Goal: Information Seeking & Learning: Learn about a topic

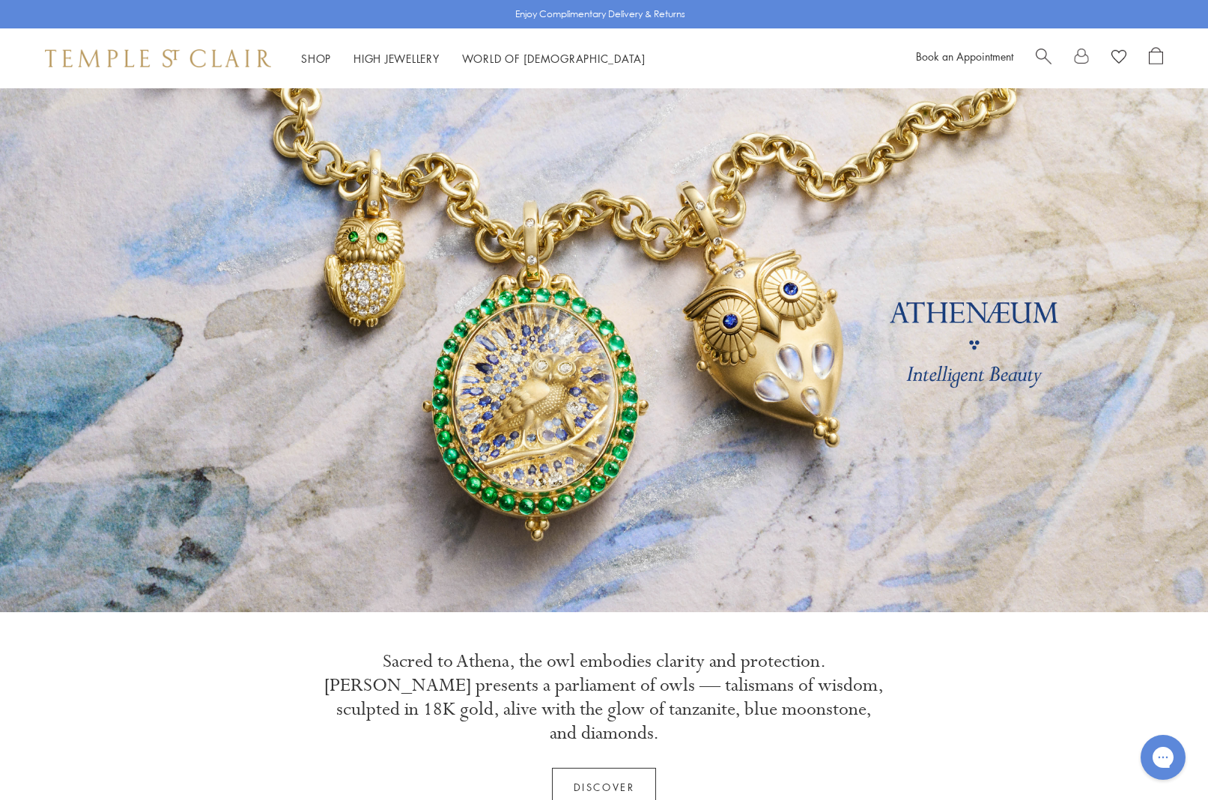
click at [1046, 58] on span "Search" at bounding box center [1043, 55] width 16 height 16
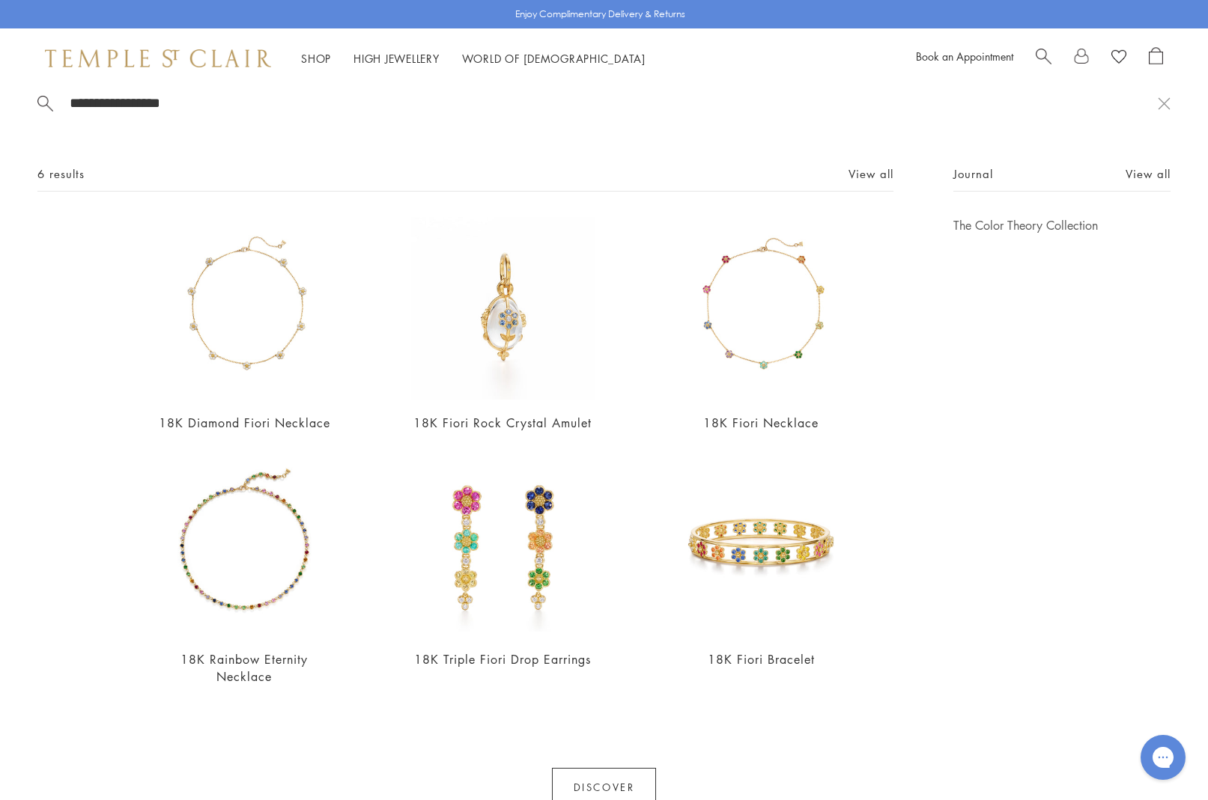
scroll to position [15, 0]
type input "**********"
click at [781, 337] on img at bounding box center [760, 309] width 183 height 183
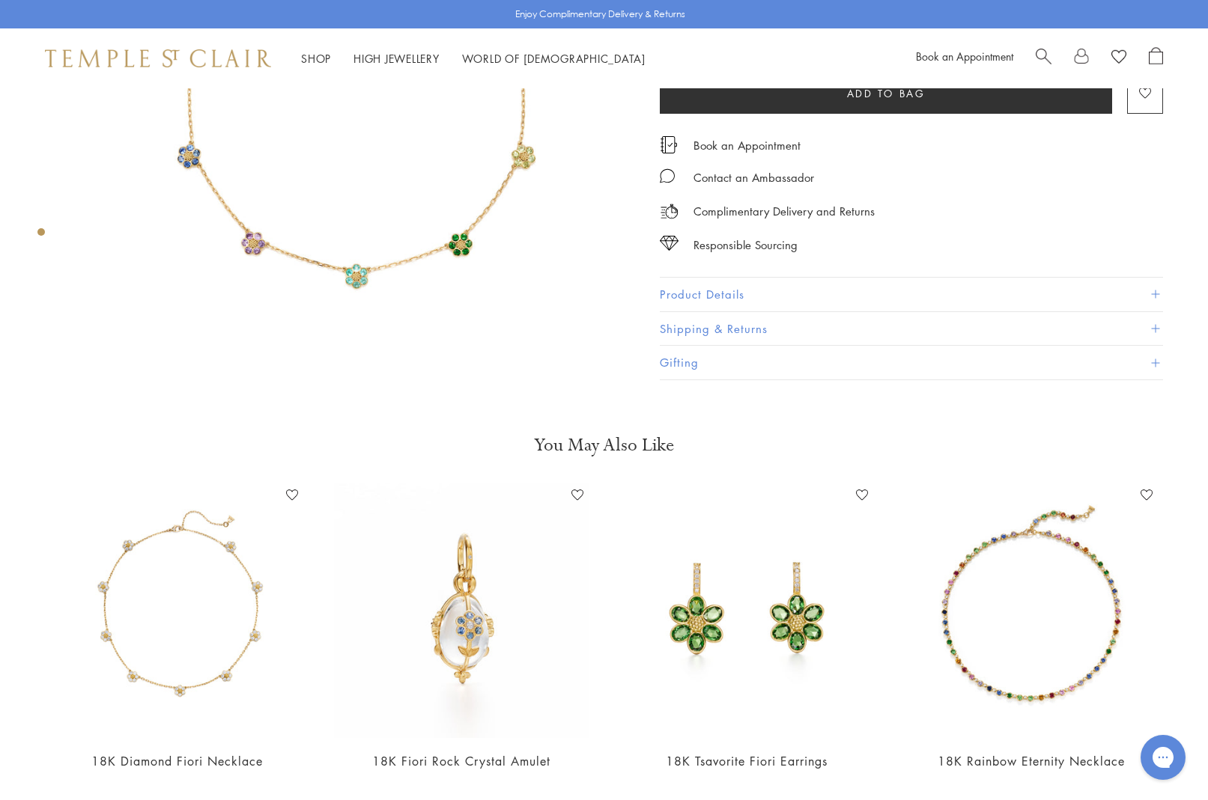
scroll to position [258, 0]
click at [804, 603] on img at bounding box center [746, 609] width 255 height 255
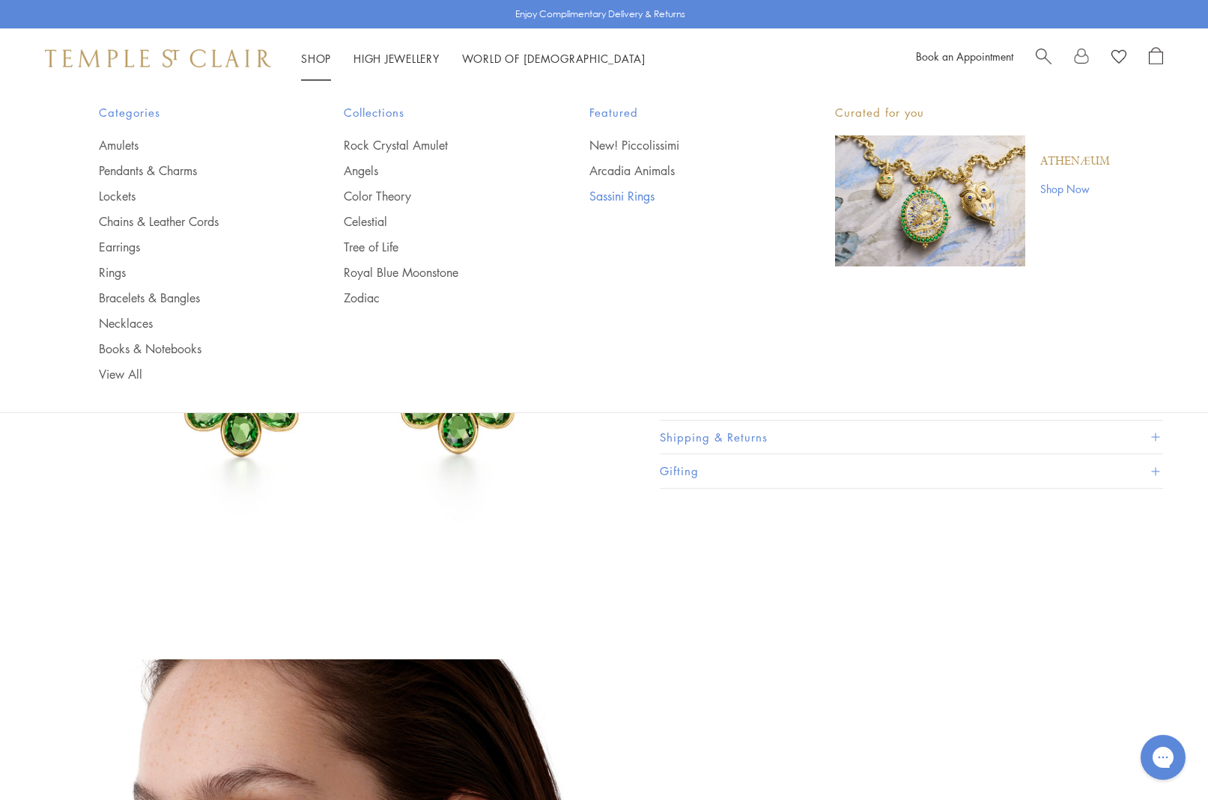
click at [633, 195] on link "Sassini Rings" at bounding box center [682, 196] width 186 height 16
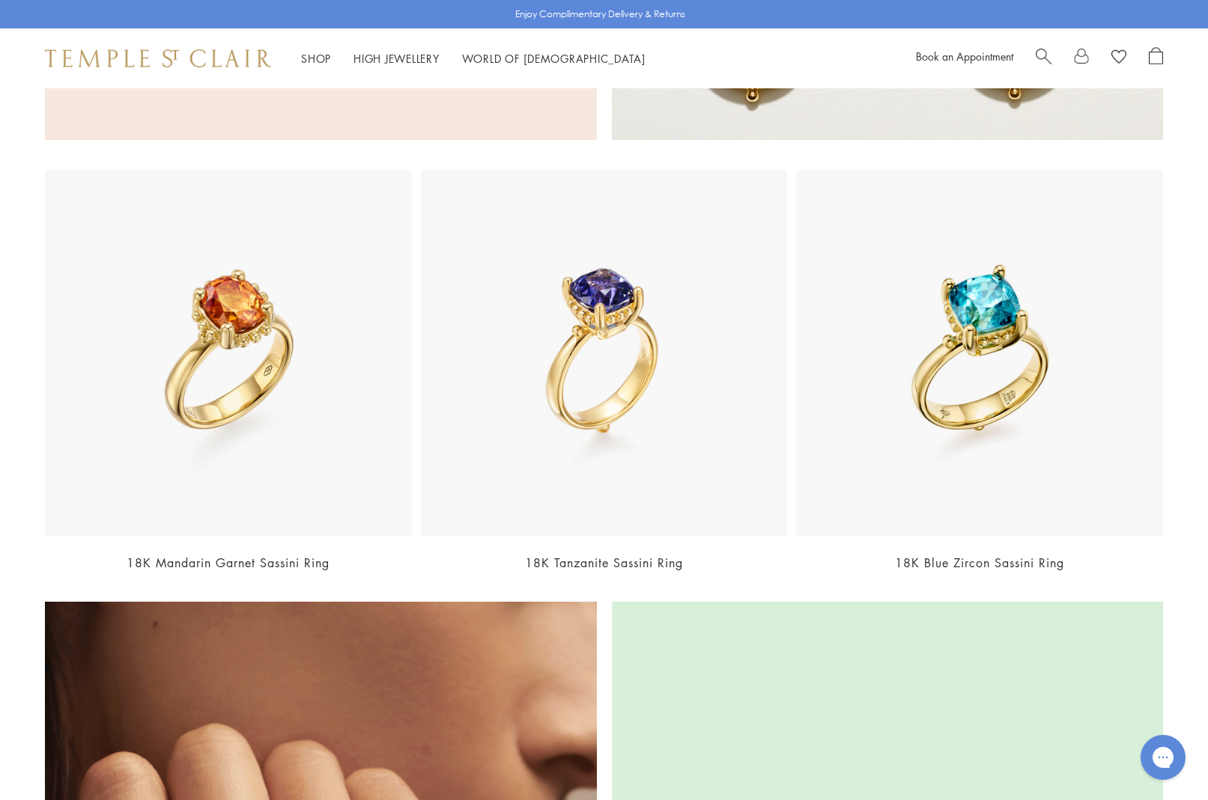
scroll to position [1509, 0]
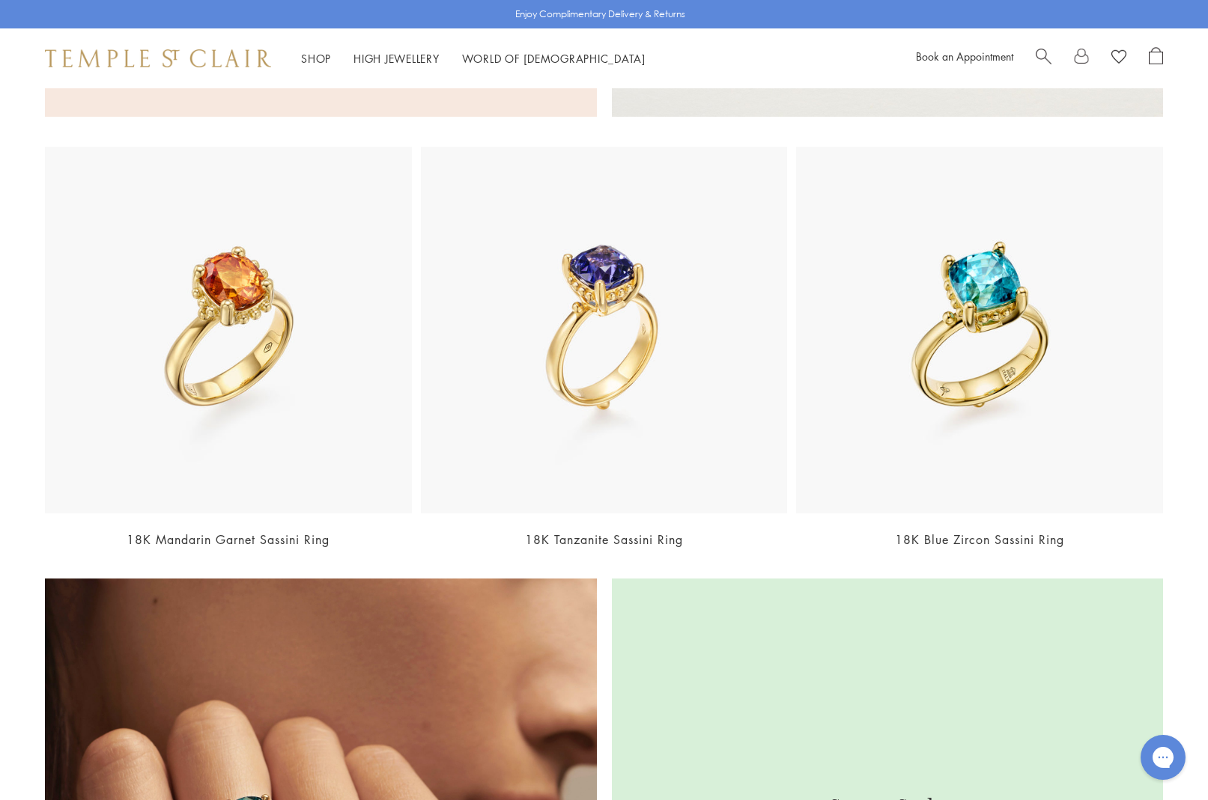
click at [928, 320] on img at bounding box center [979, 330] width 367 height 367
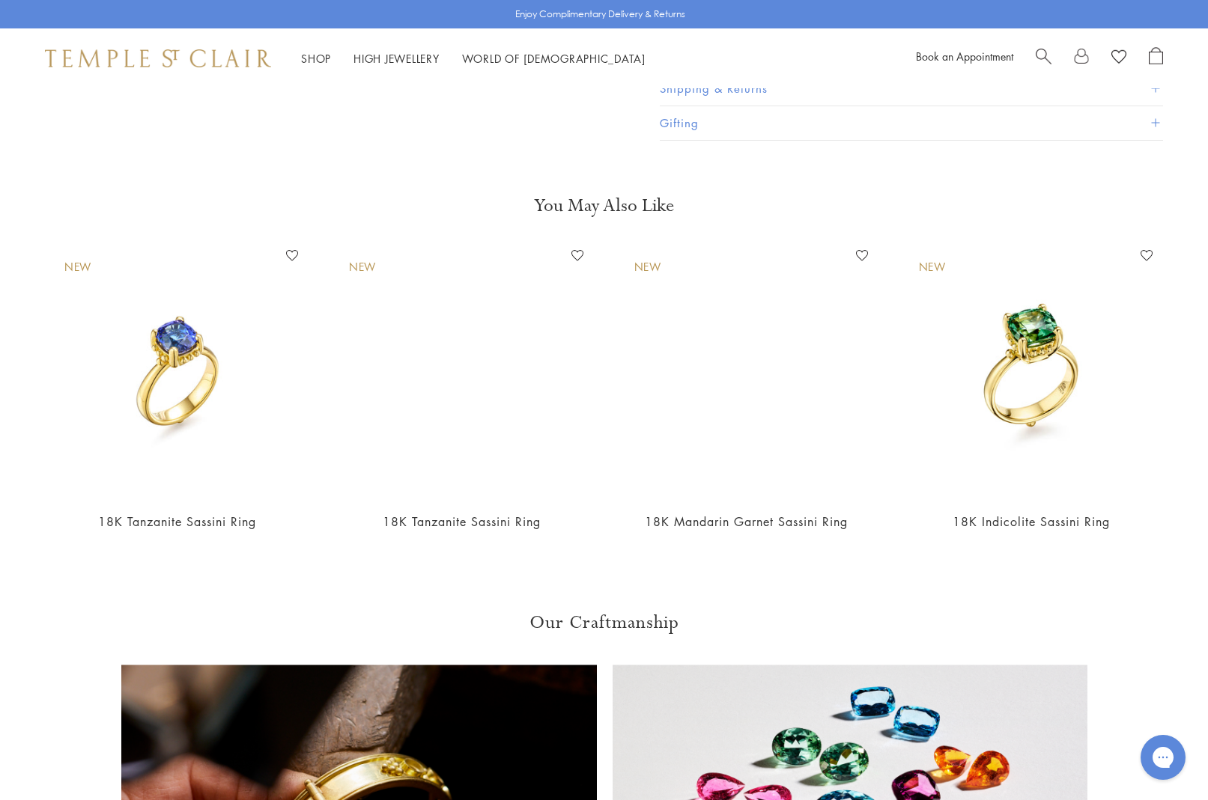
scroll to position [547, 0]
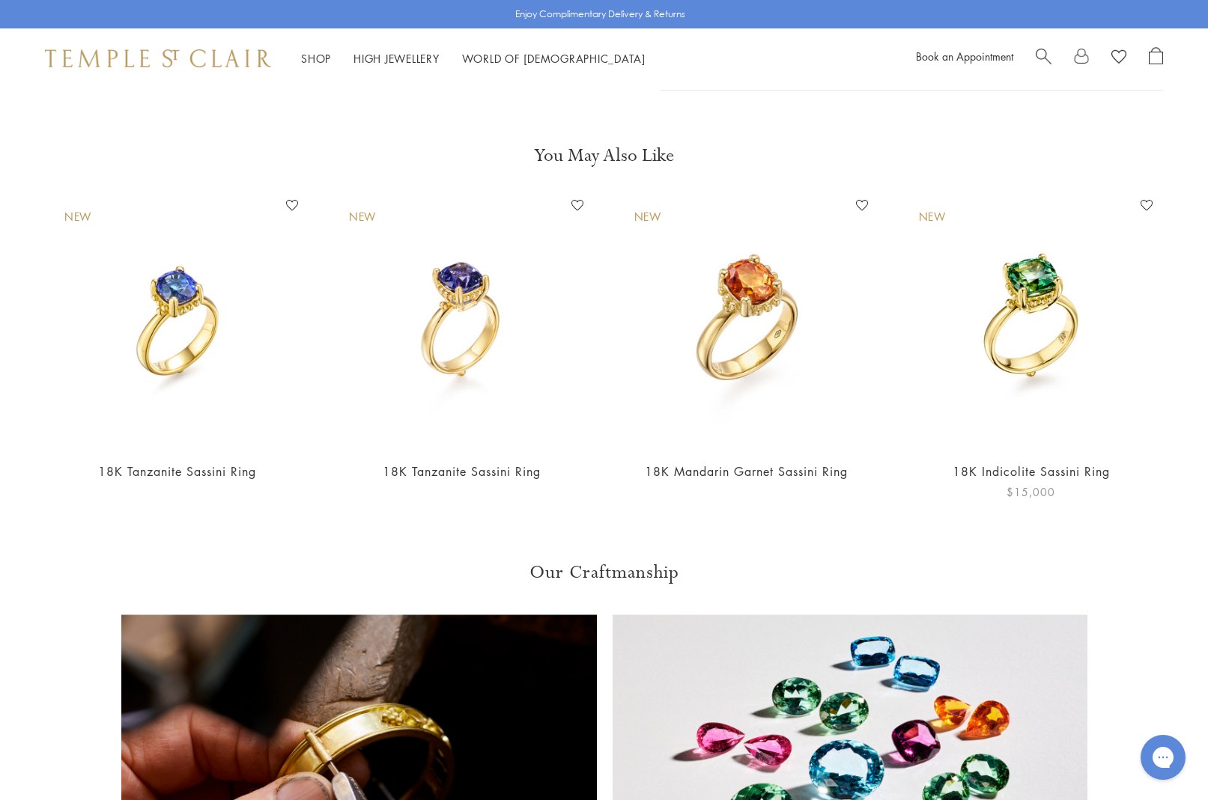
click at [1035, 368] on img at bounding box center [1031, 321] width 255 height 255
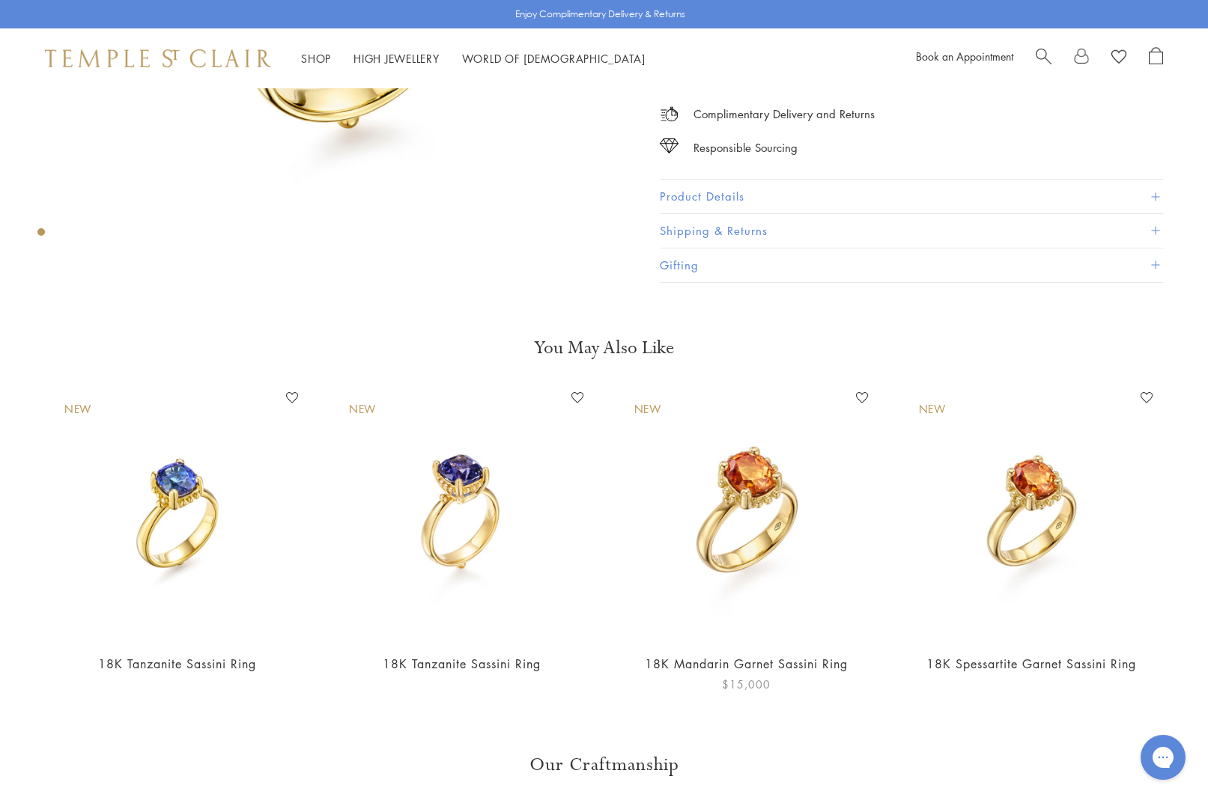
scroll to position [362, 0]
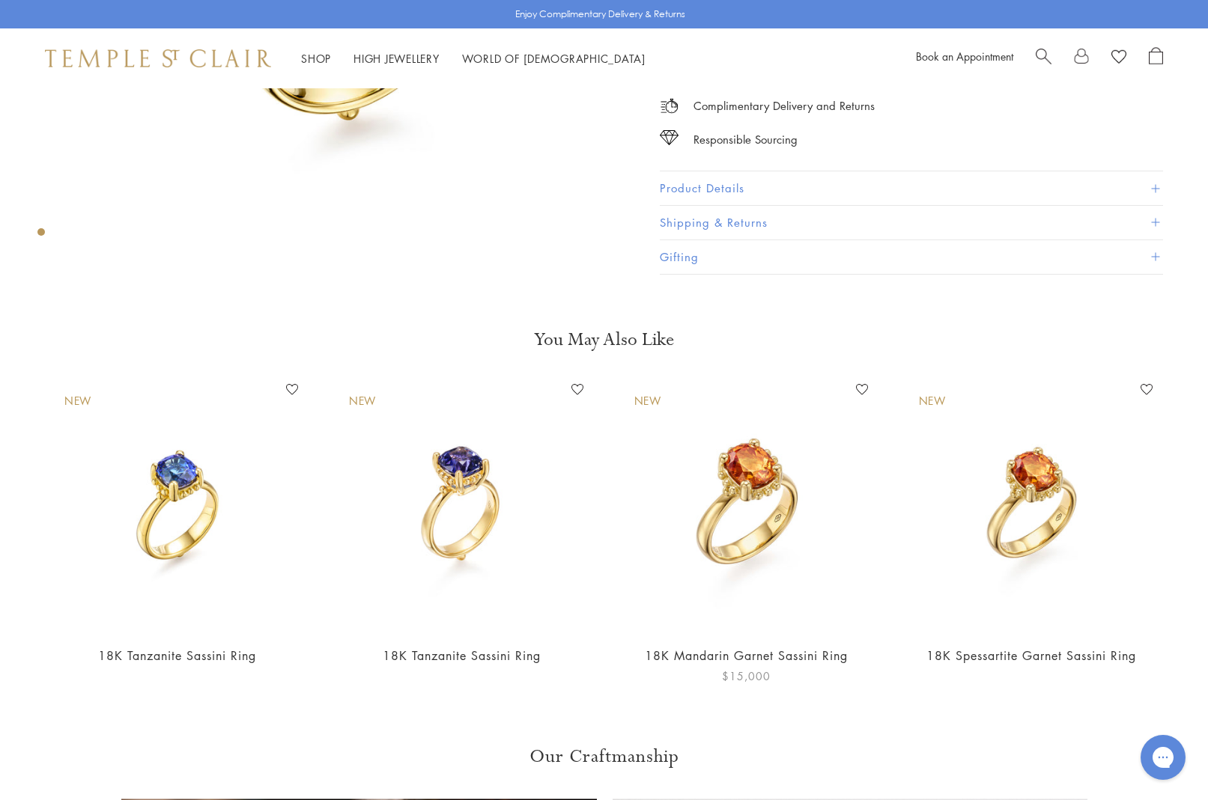
click at [771, 551] on img at bounding box center [746, 505] width 255 height 255
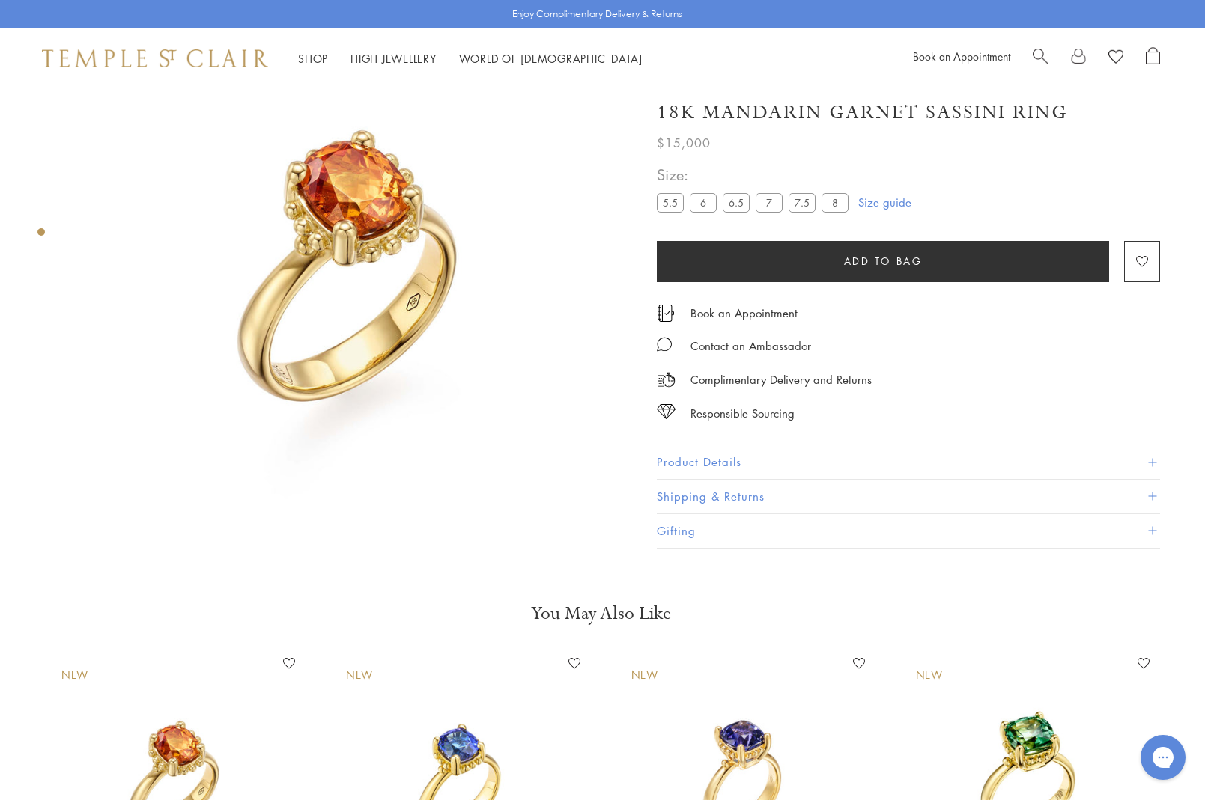
scroll to position [88, 3]
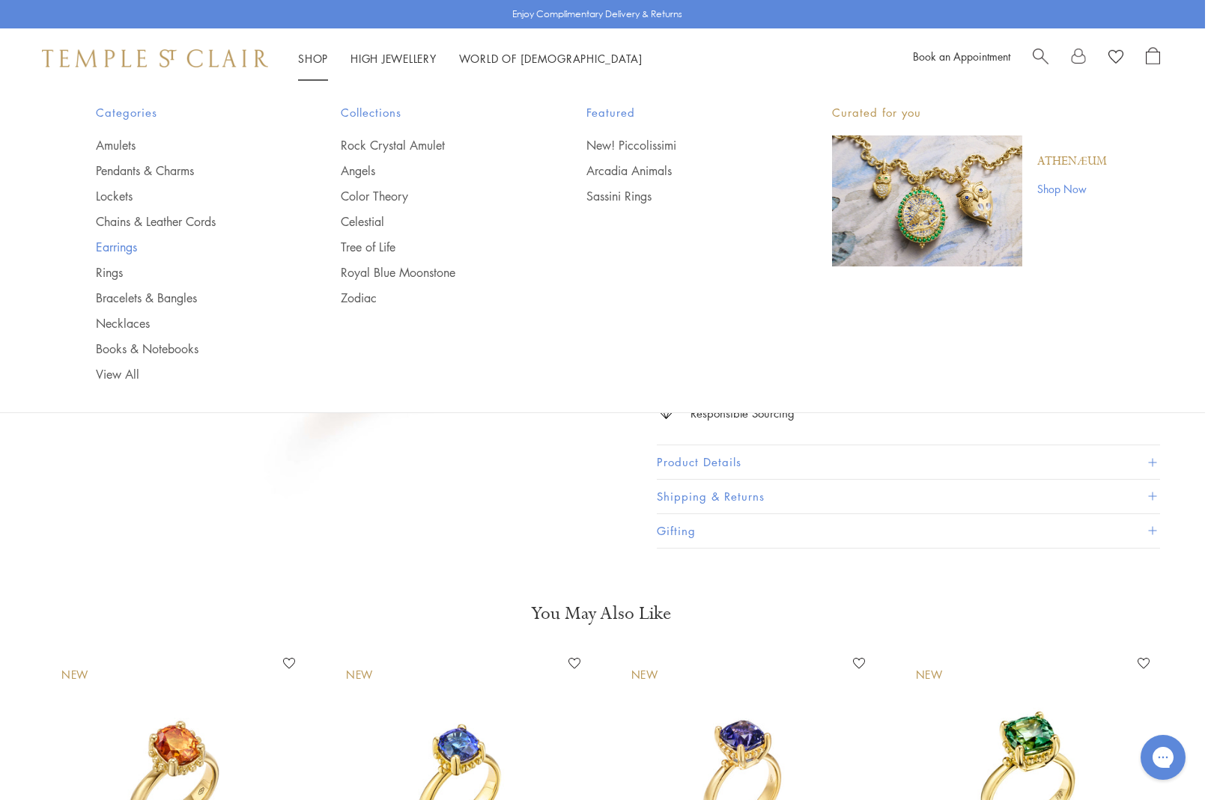
click at [124, 249] on link "Earrings" at bounding box center [189, 247] width 186 height 16
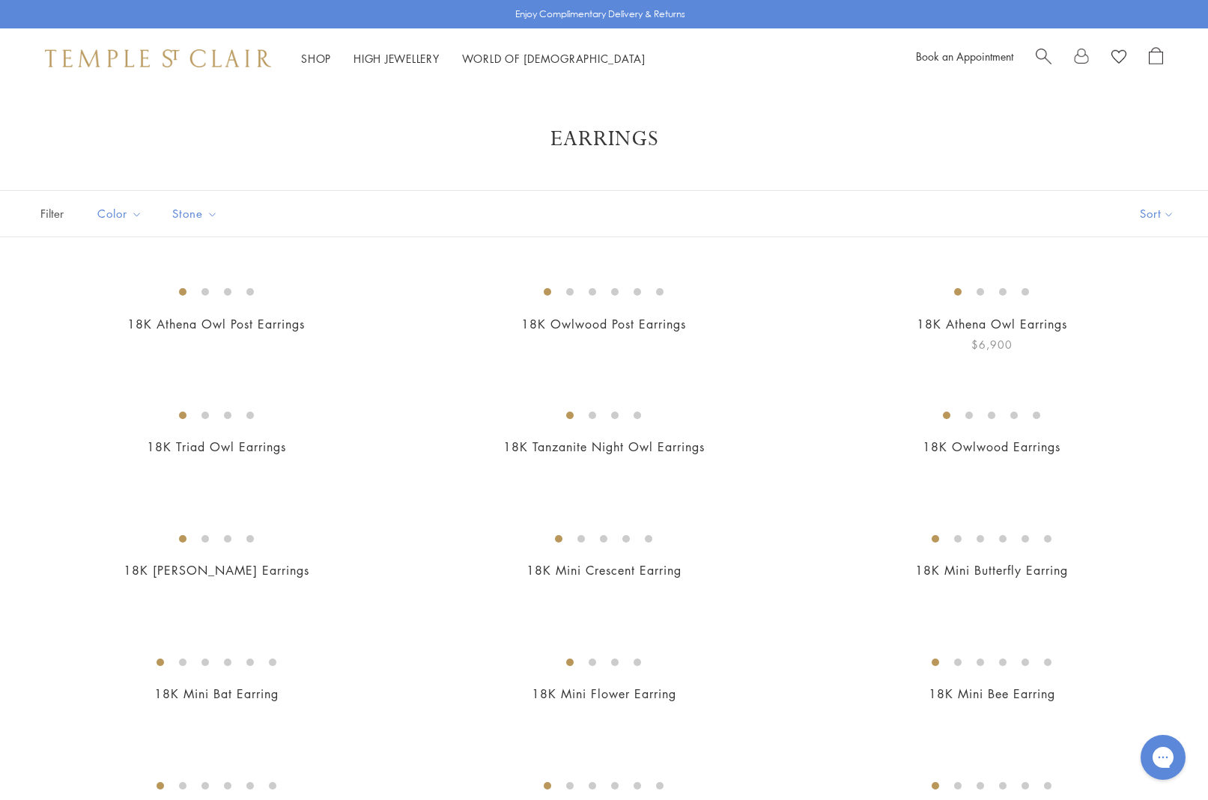
click at [0, 0] on img at bounding box center [0, 0] width 0 height 0
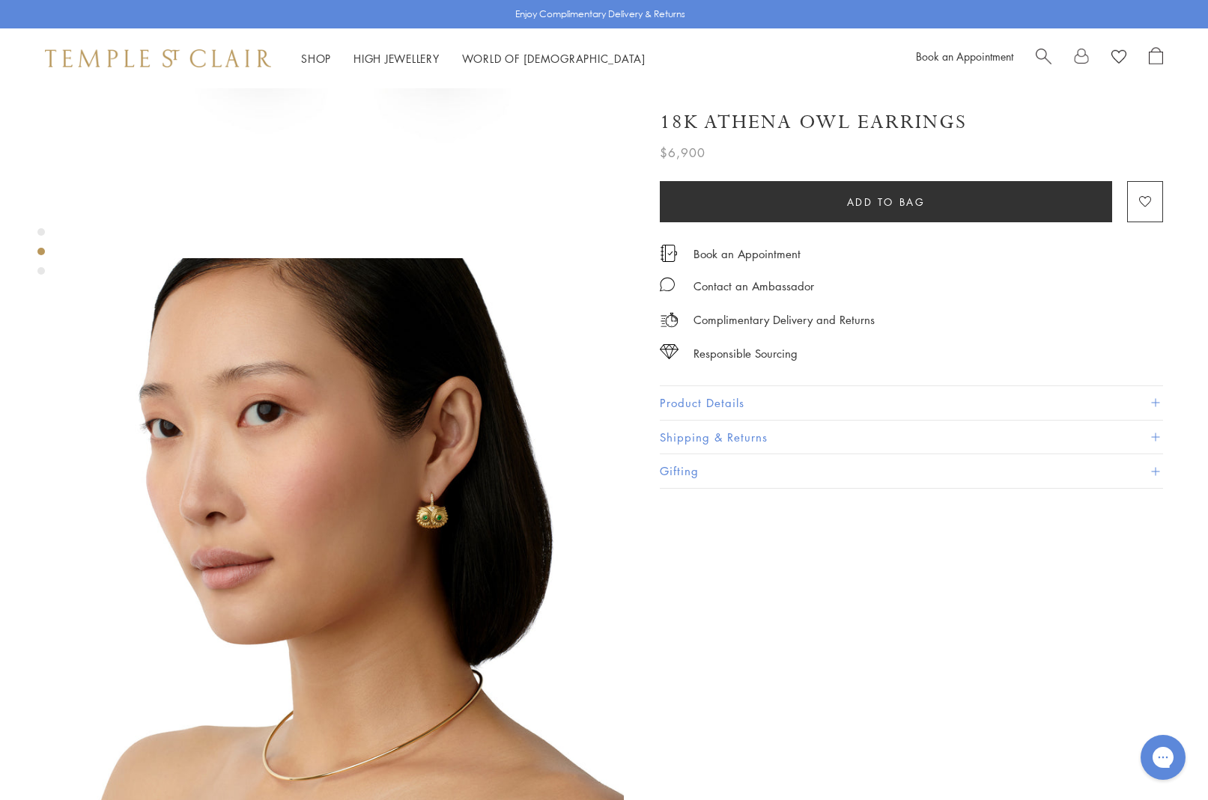
scroll to position [410, 0]
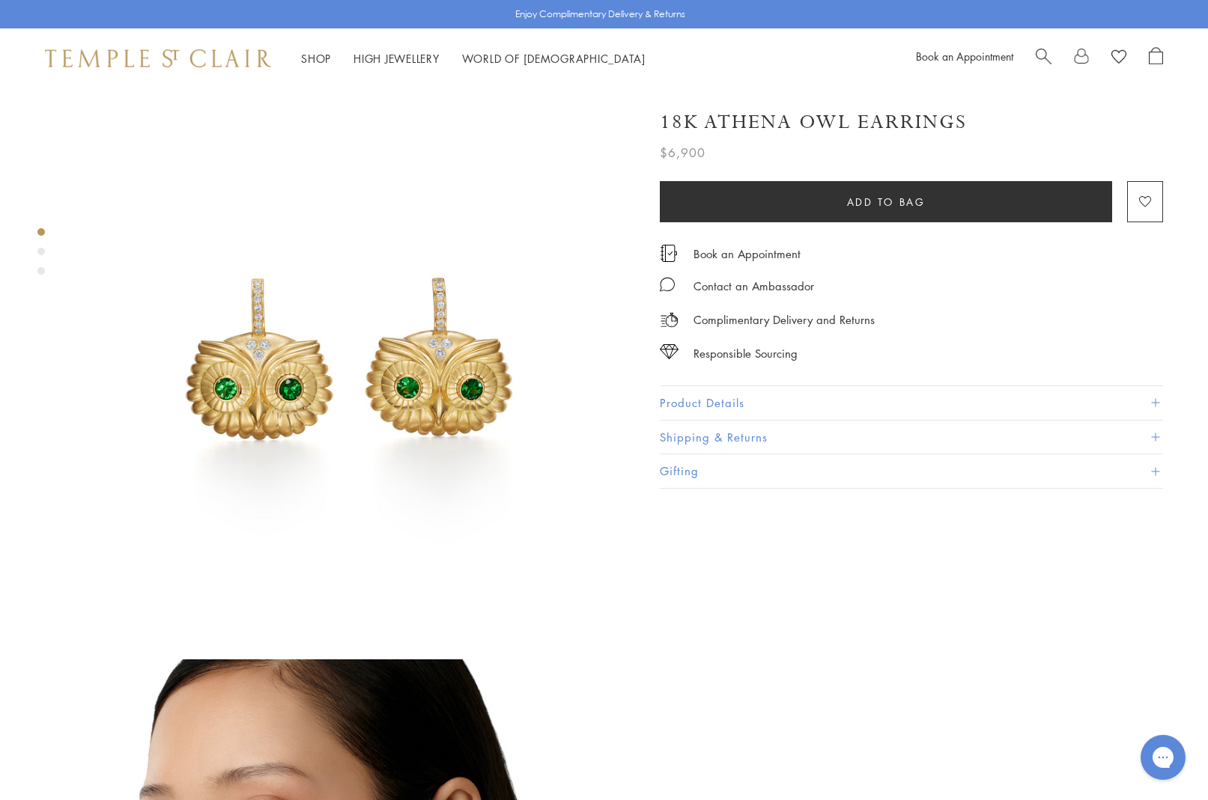
click at [710, 402] on button "Product Details" at bounding box center [911, 403] width 503 height 34
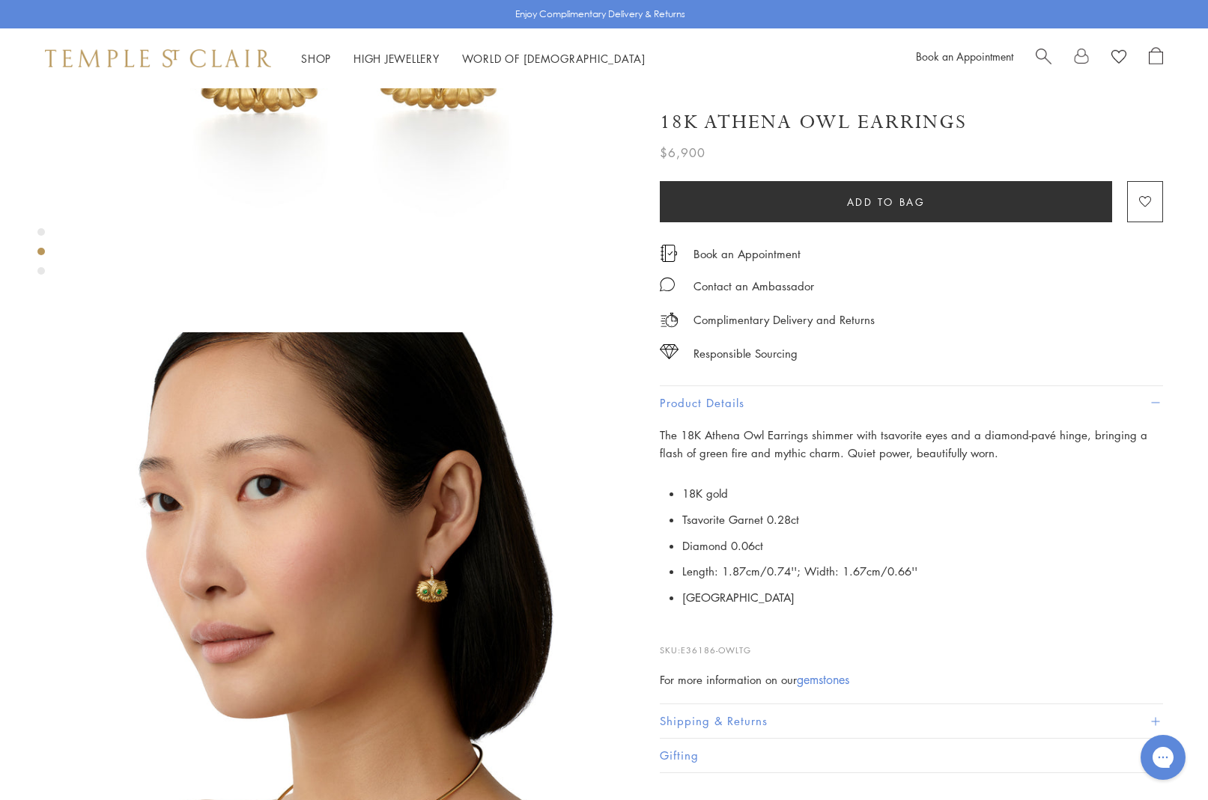
scroll to position [324, 0]
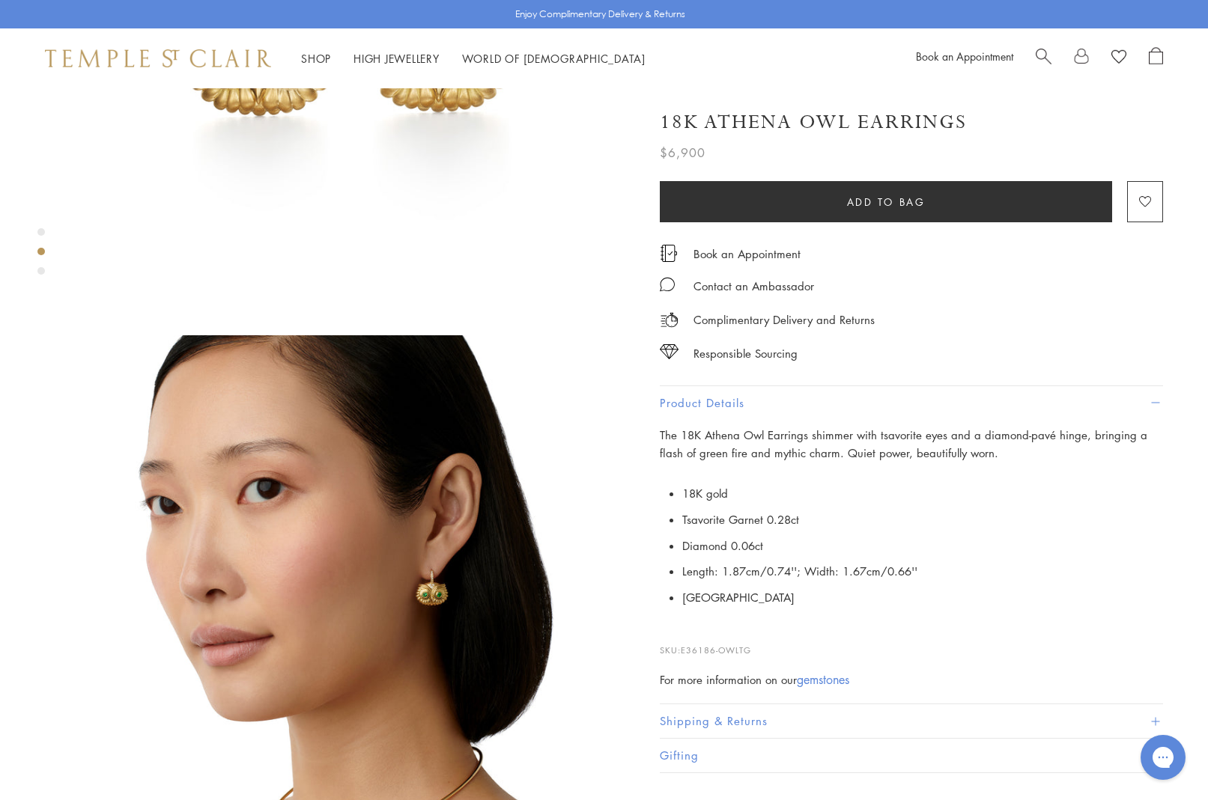
click at [1045, 54] on span "Search" at bounding box center [1043, 55] width 16 height 16
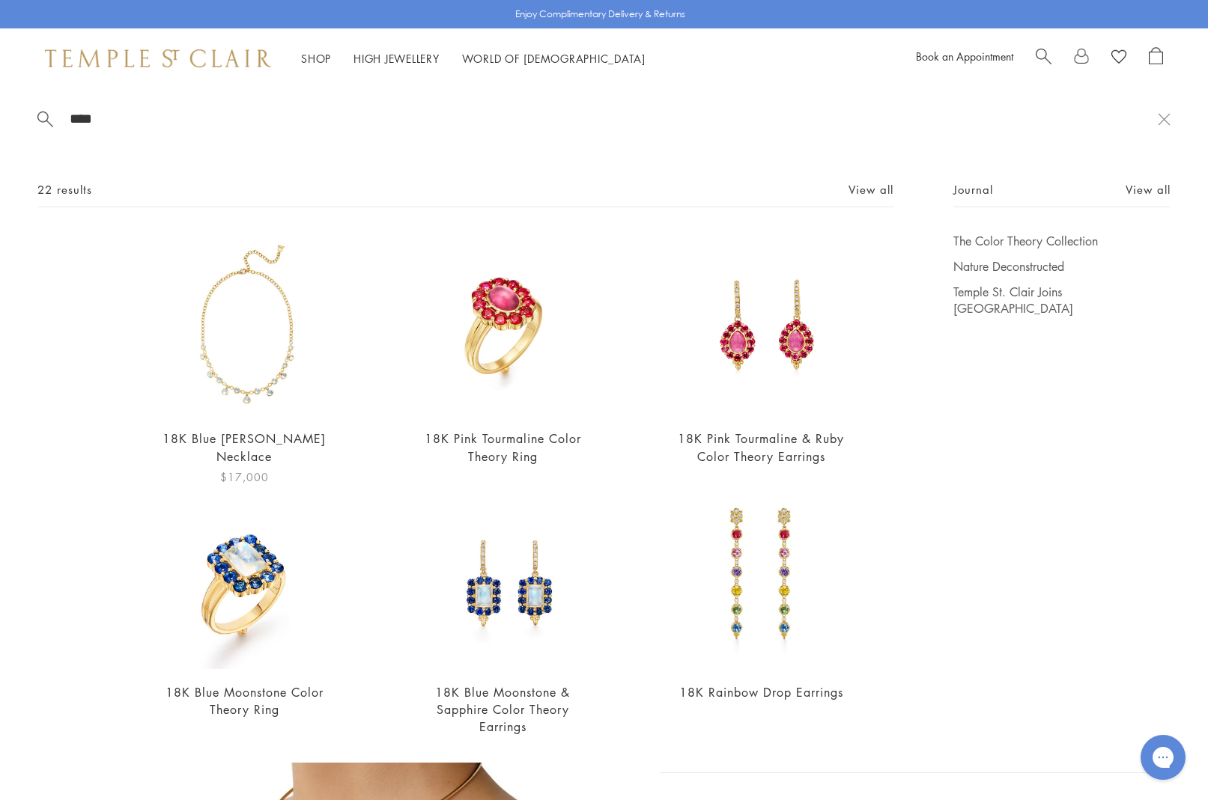
type input "****"
click at [250, 337] on img at bounding box center [244, 324] width 183 height 183
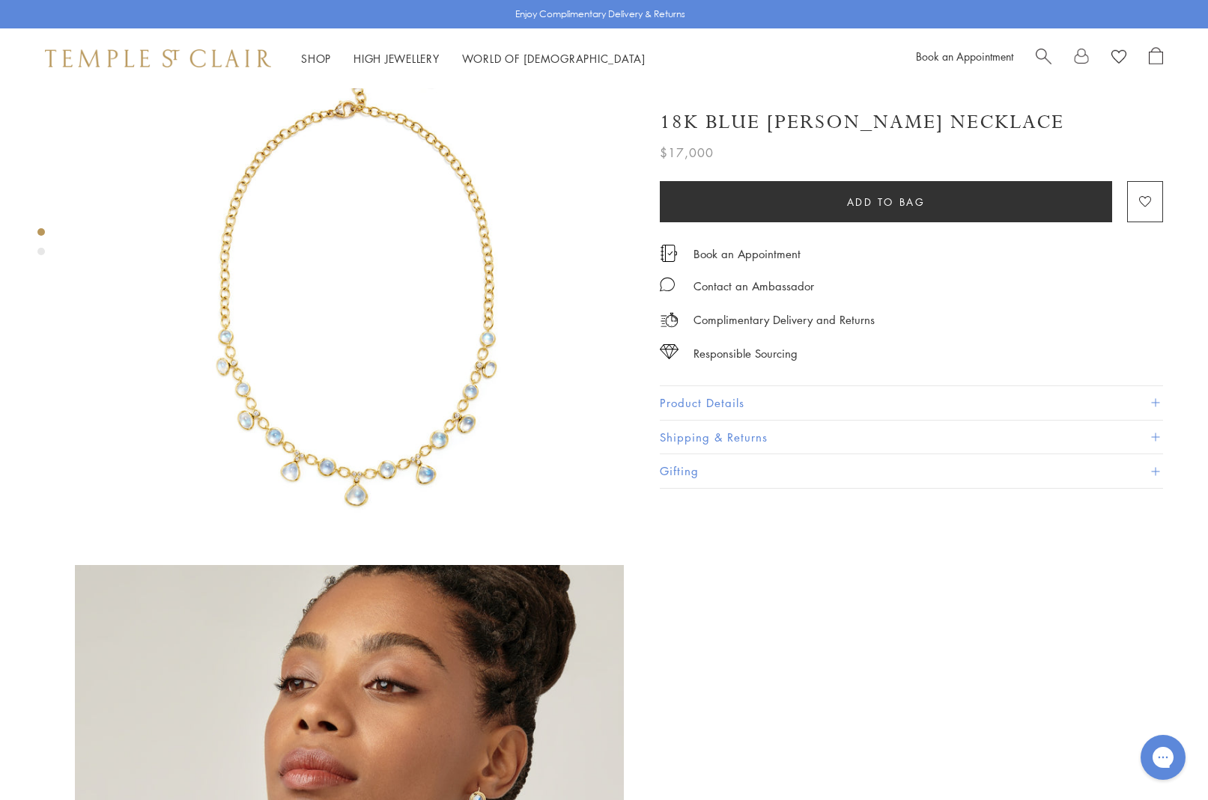
scroll to position [89, 0]
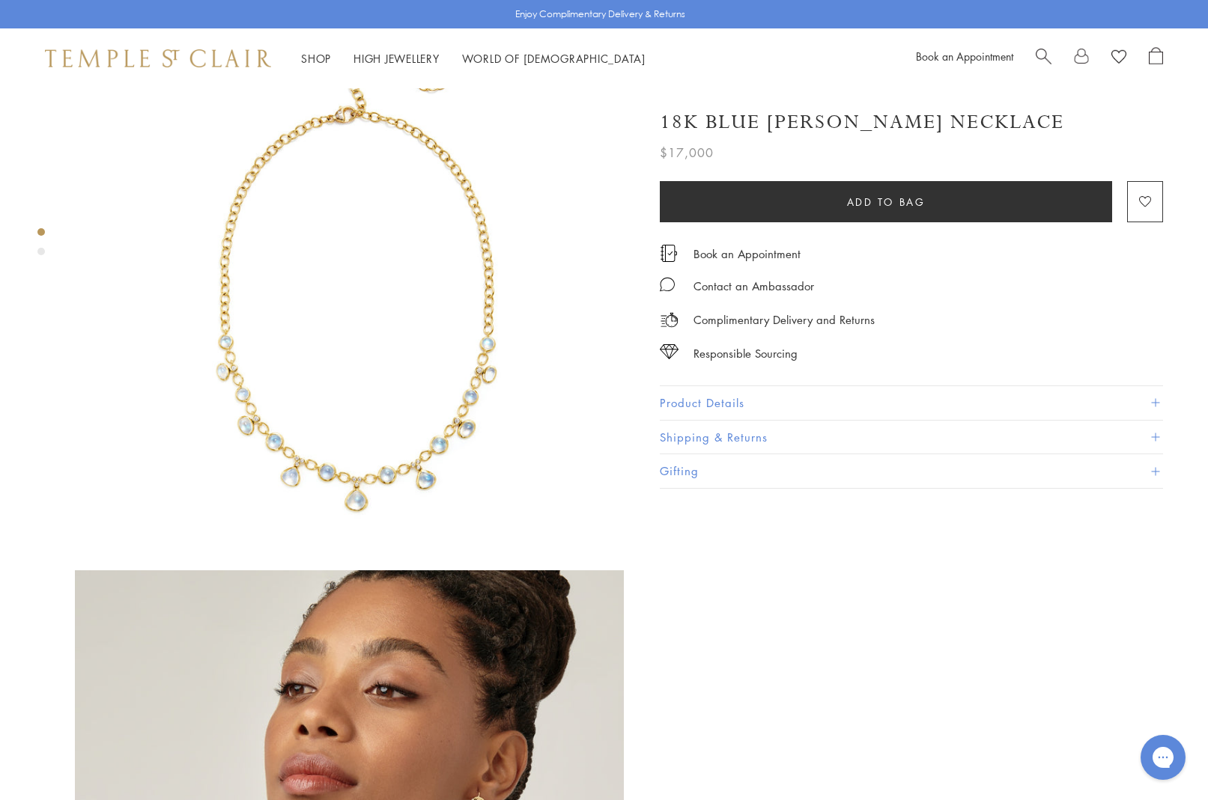
click at [721, 394] on button "Product Details" at bounding box center [911, 403] width 503 height 34
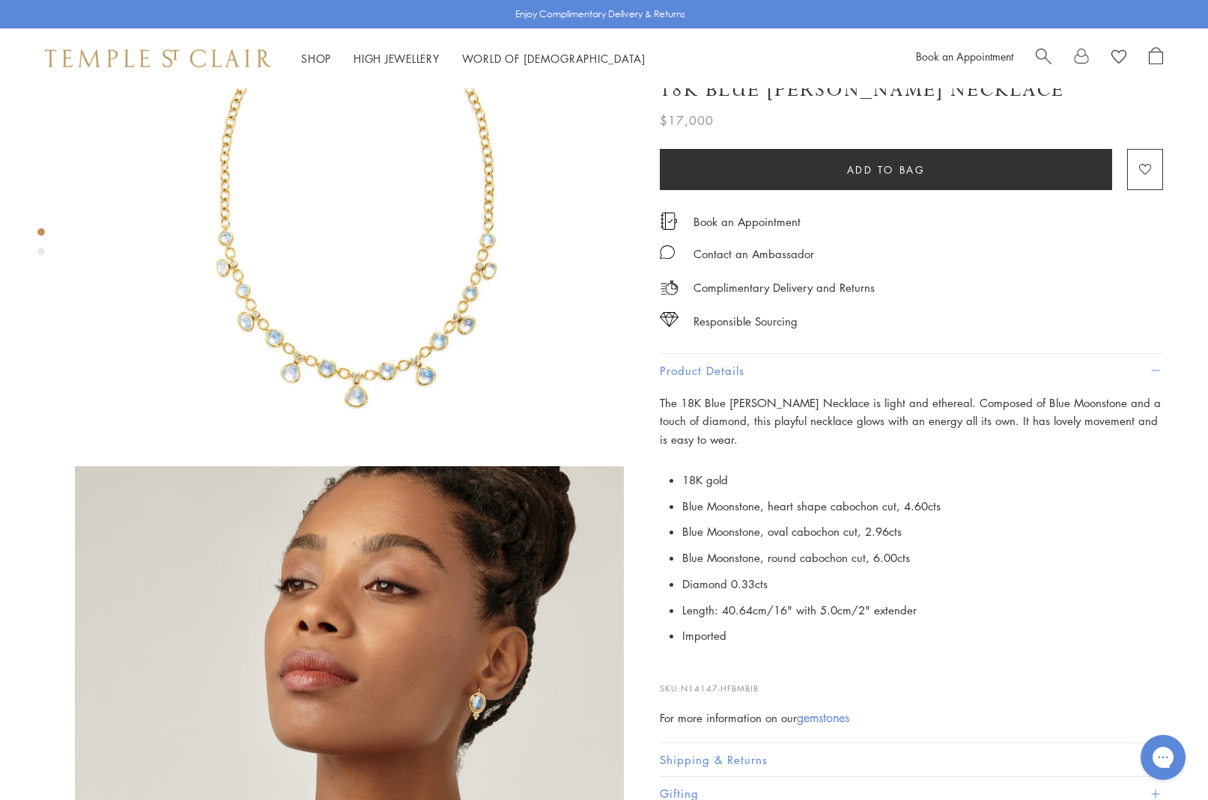
scroll to position [194, 0]
click at [453, 298] on img at bounding box center [349, 168] width 549 height 549
click at [453, 298] on div at bounding box center [604, 400] width 1208 height 800
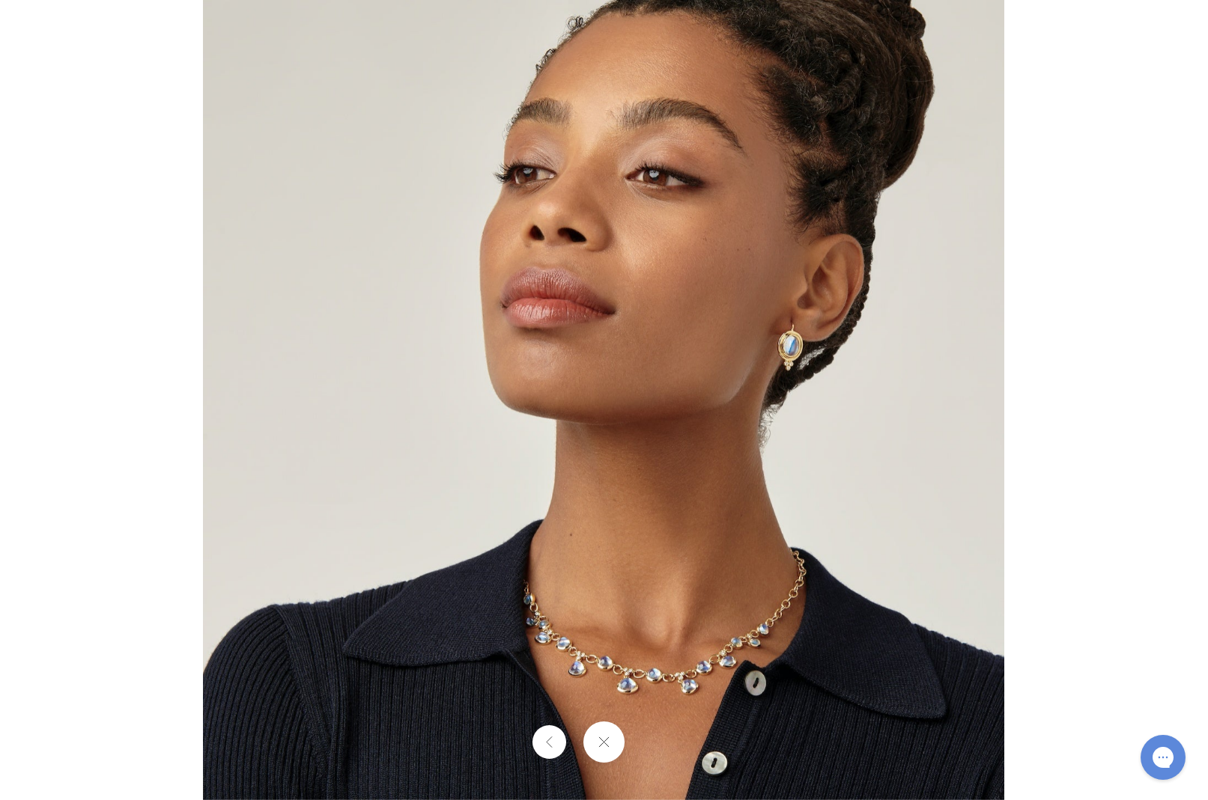
click at [611, 748] on button at bounding box center [603, 742] width 41 height 41
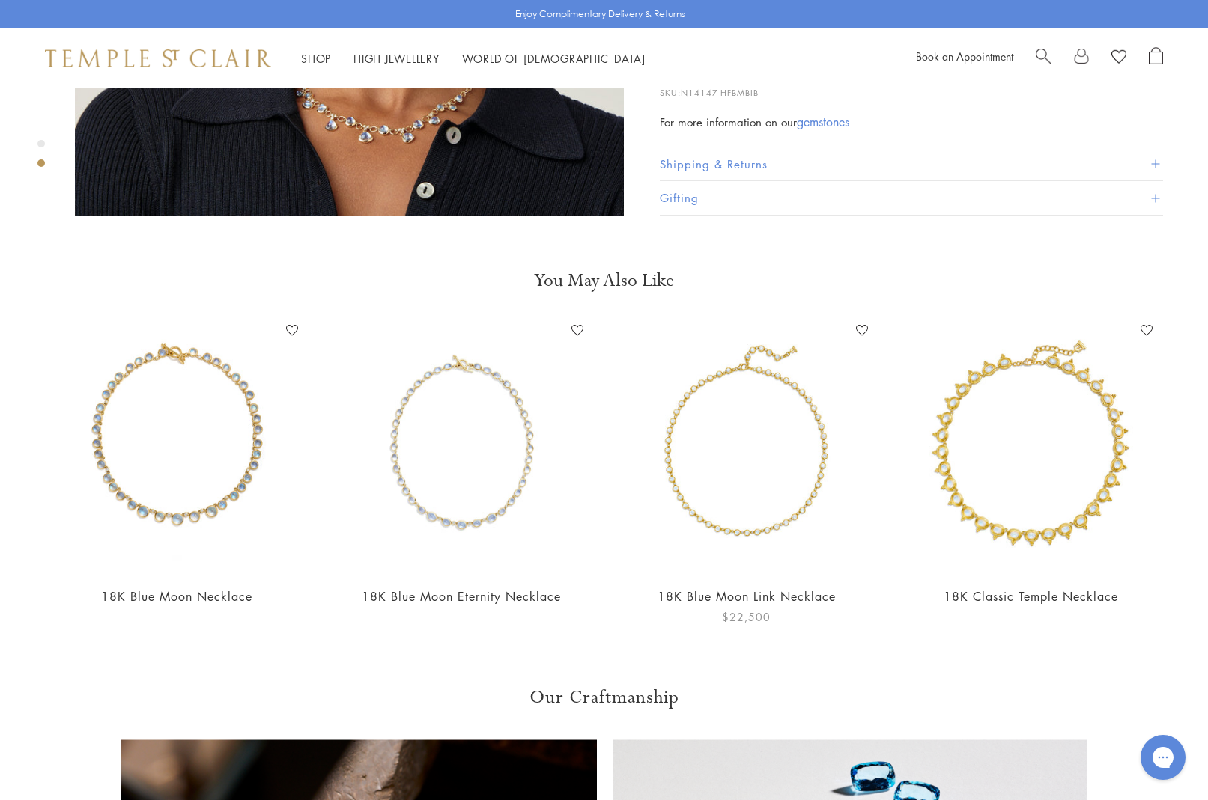
scroll to position [996, 0]
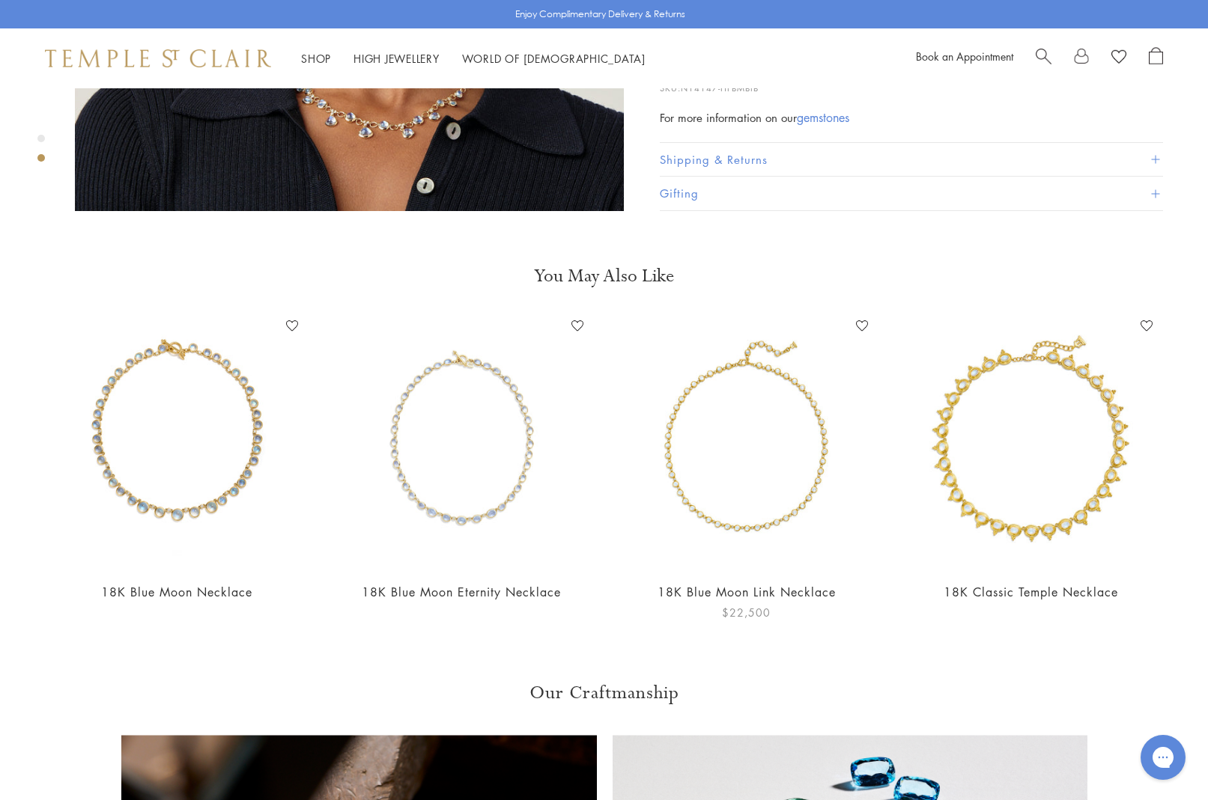
click at [776, 494] on img at bounding box center [746, 441] width 255 height 255
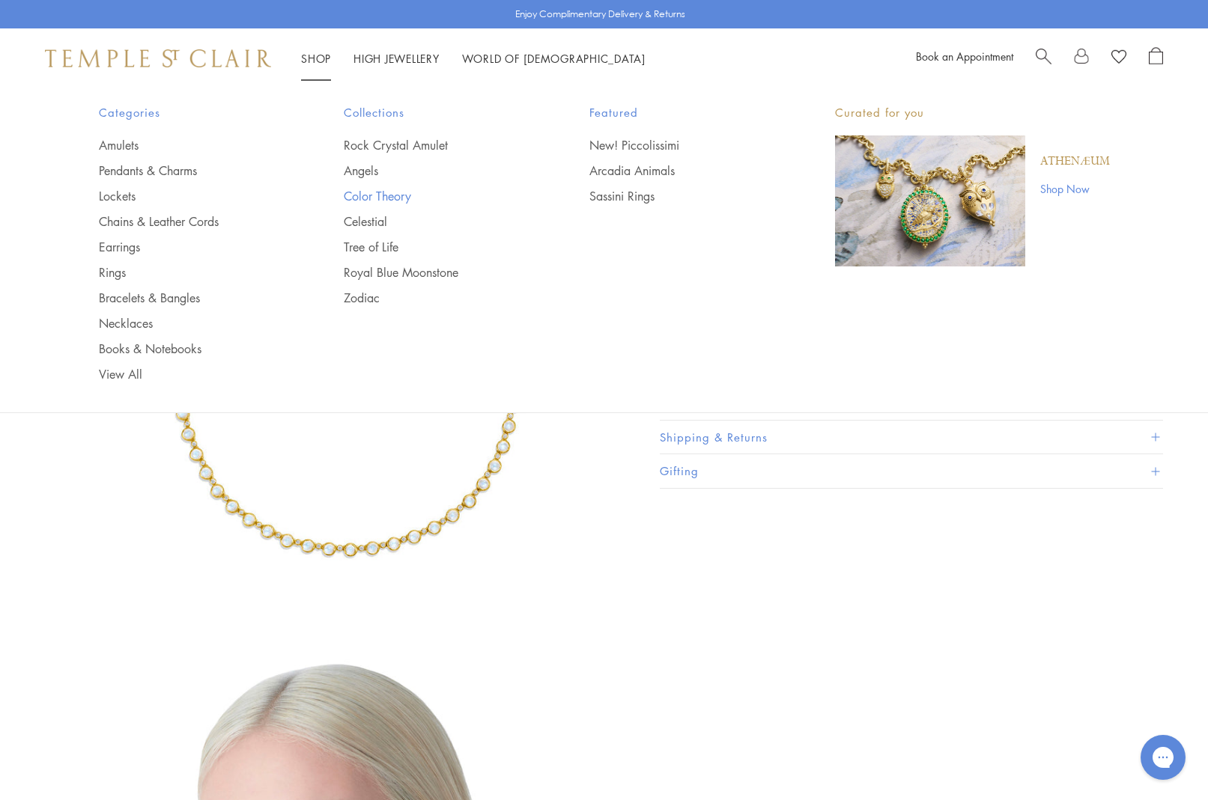
click at [374, 196] on link "Color Theory" at bounding box center [437, 196] width 186 height 16
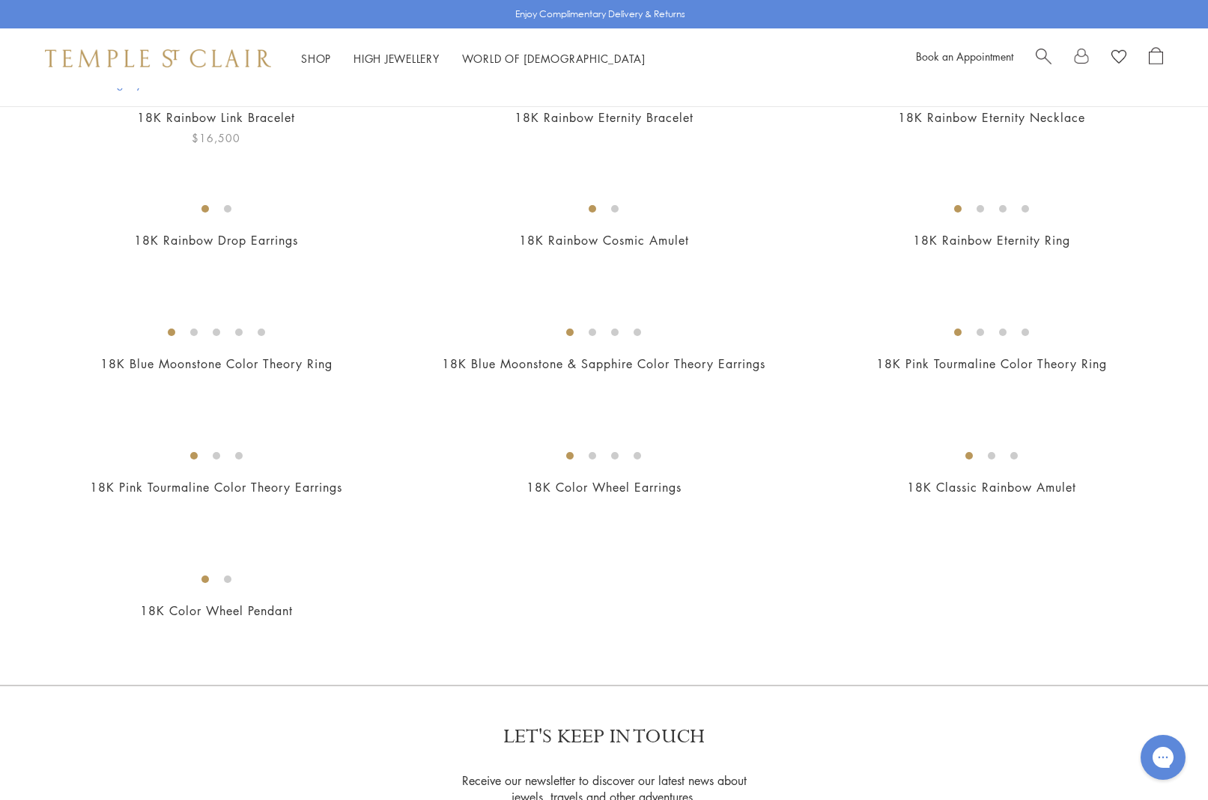
scroll to position [380, 0]
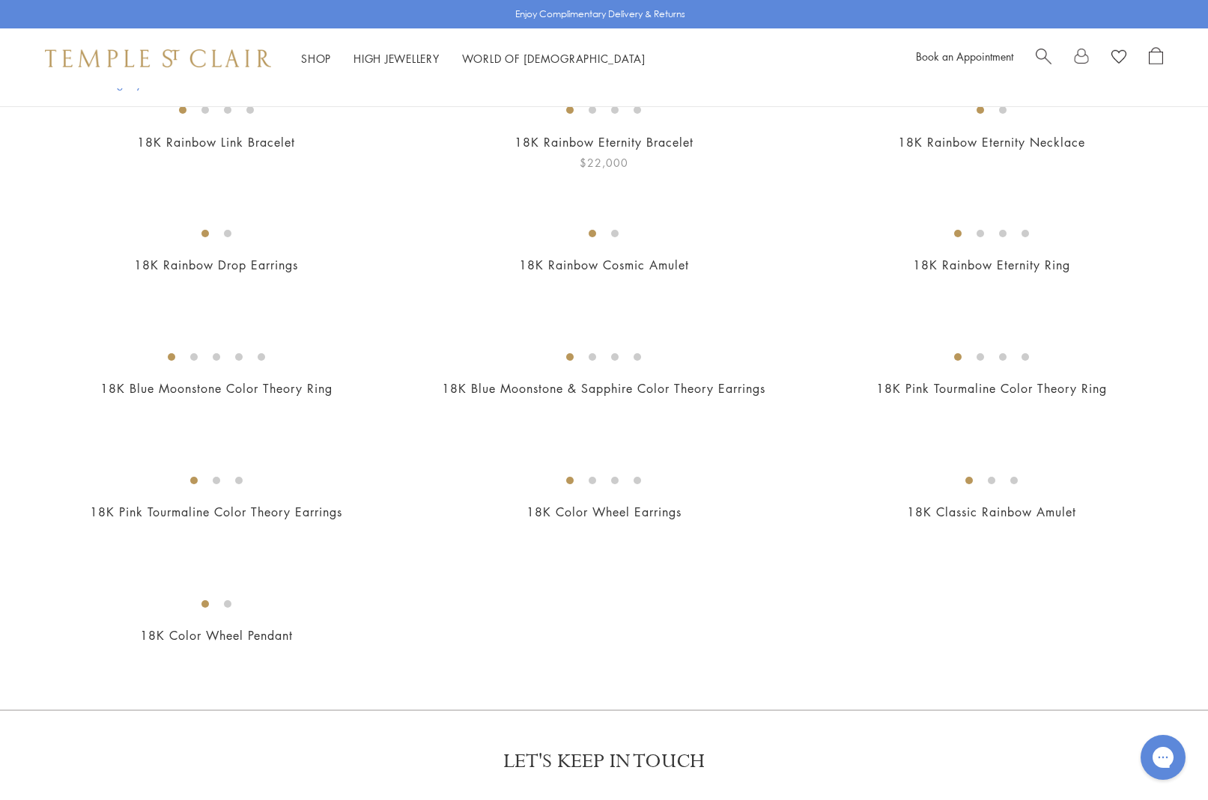
click at [0, 0] on img at bounding box center [0, 0] width 0 height 0
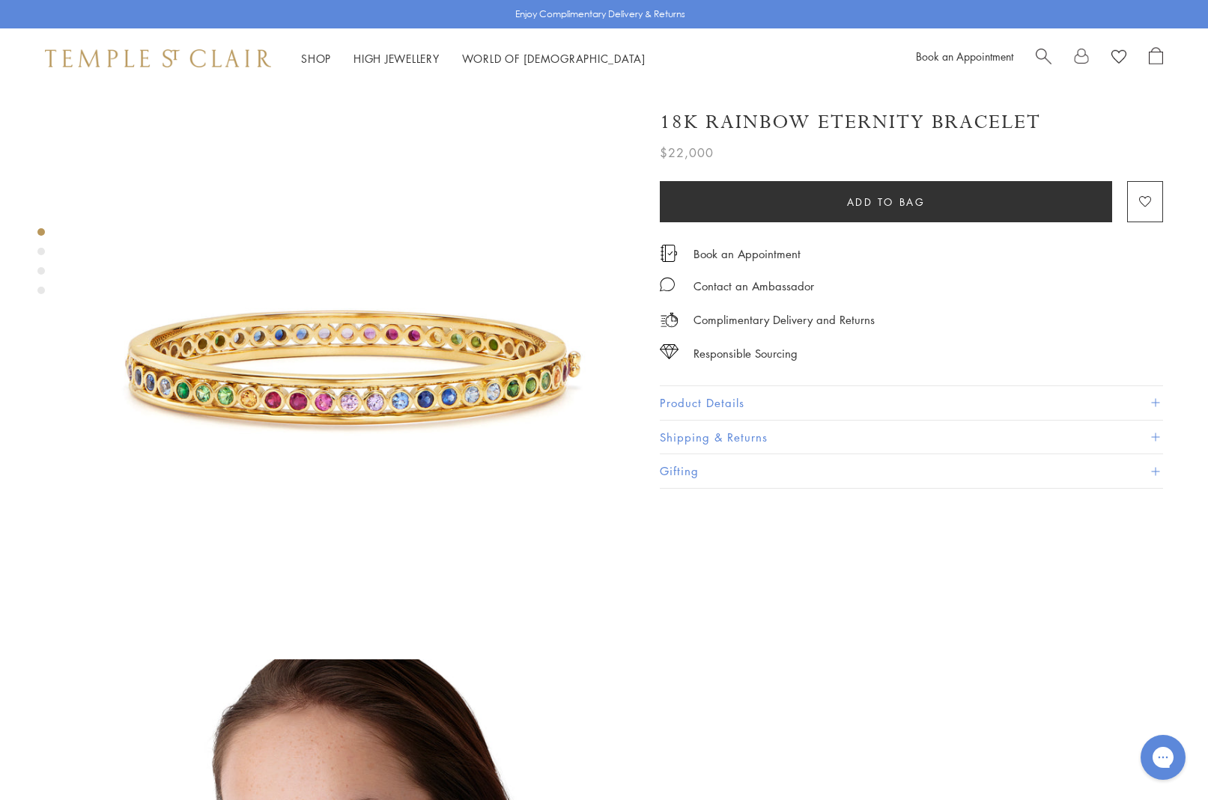
click at [1044, 53] on span "Search" at bounding box center [1043, 55] width 16 height 16
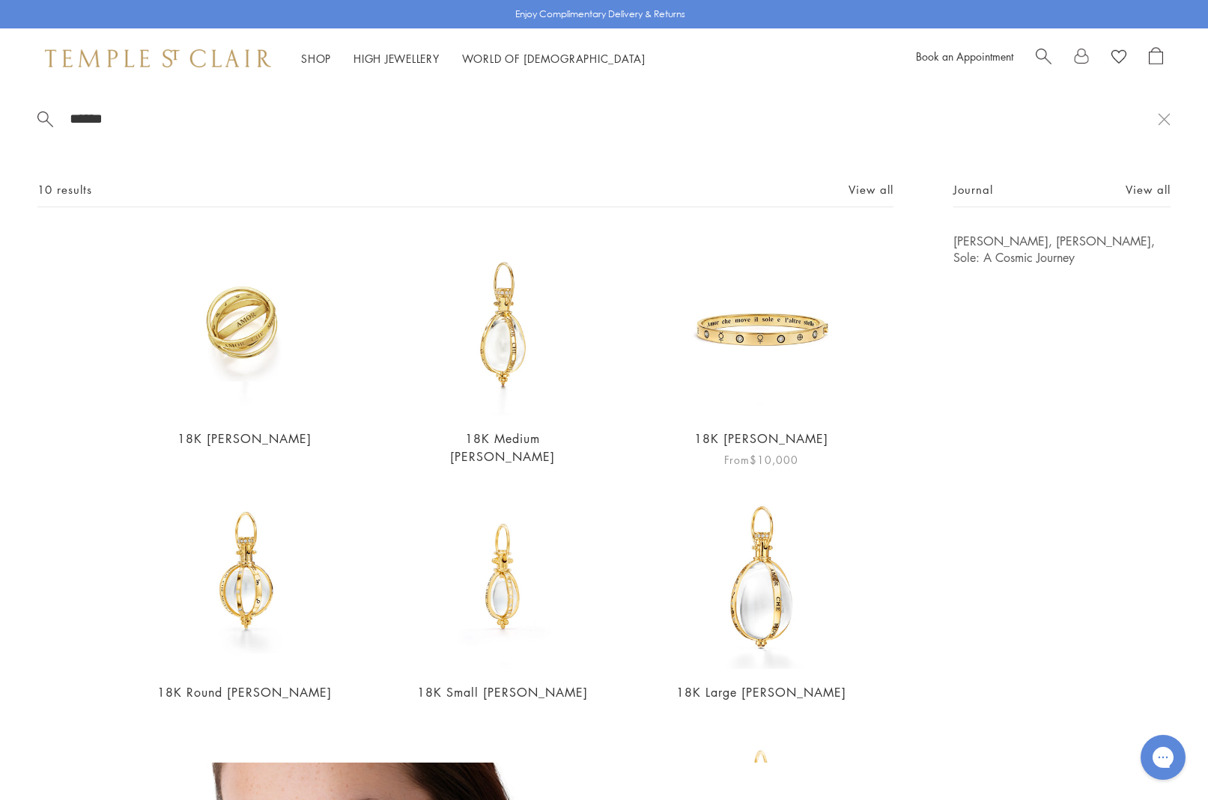
type input "******"
drag, startPoint x: 759, startPoint y: 309, endPoint x: 764, endPoint y: 302, distance: 8.1
click at [759, 309] on img at bounding box center [760, 324] width 183 height 183
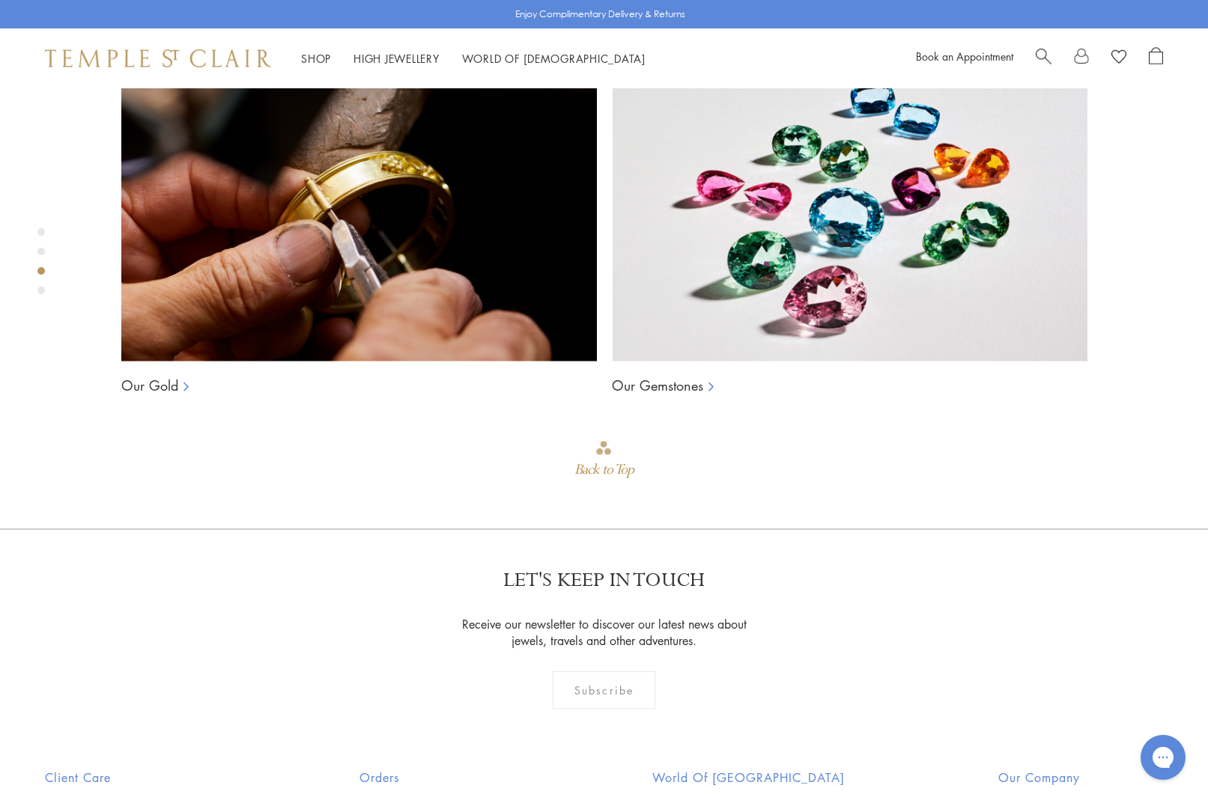
scroll to position [1096, 0]
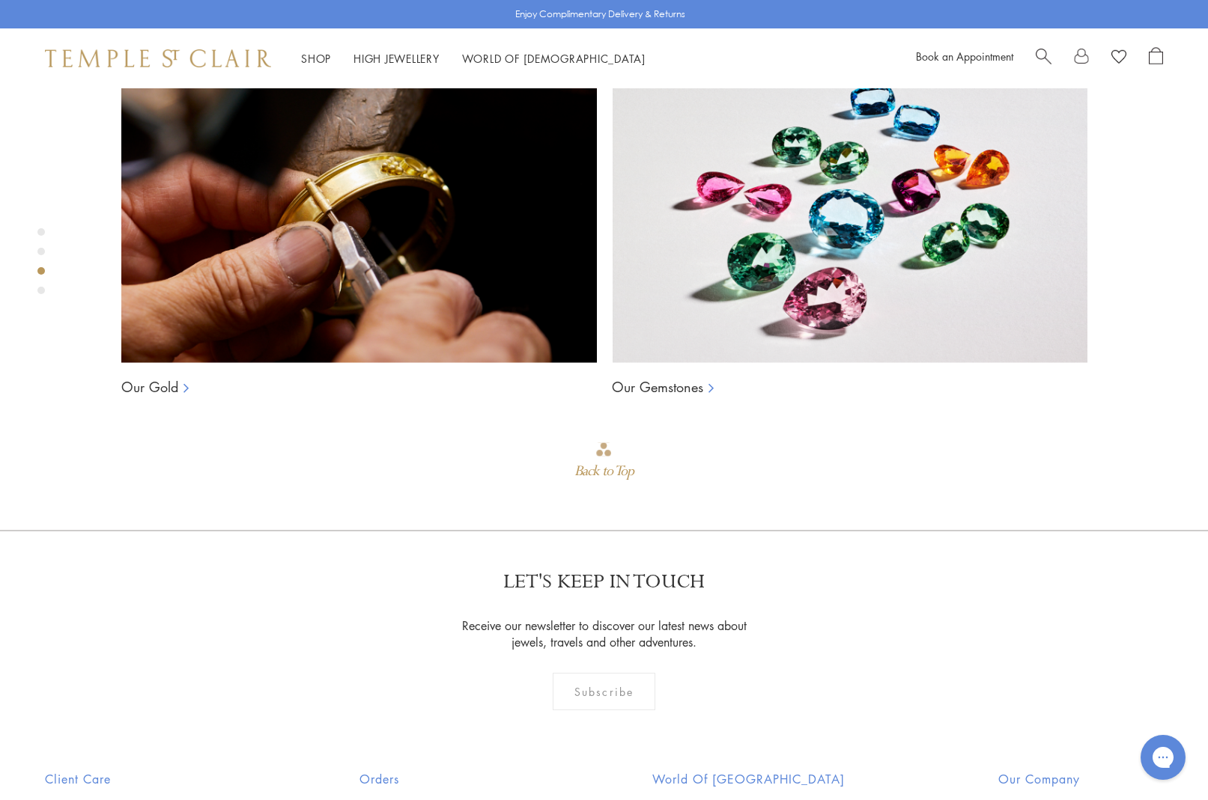
click at [1039, 53] on span "Search" at bounding box center [1043, 55] width 16 height 16
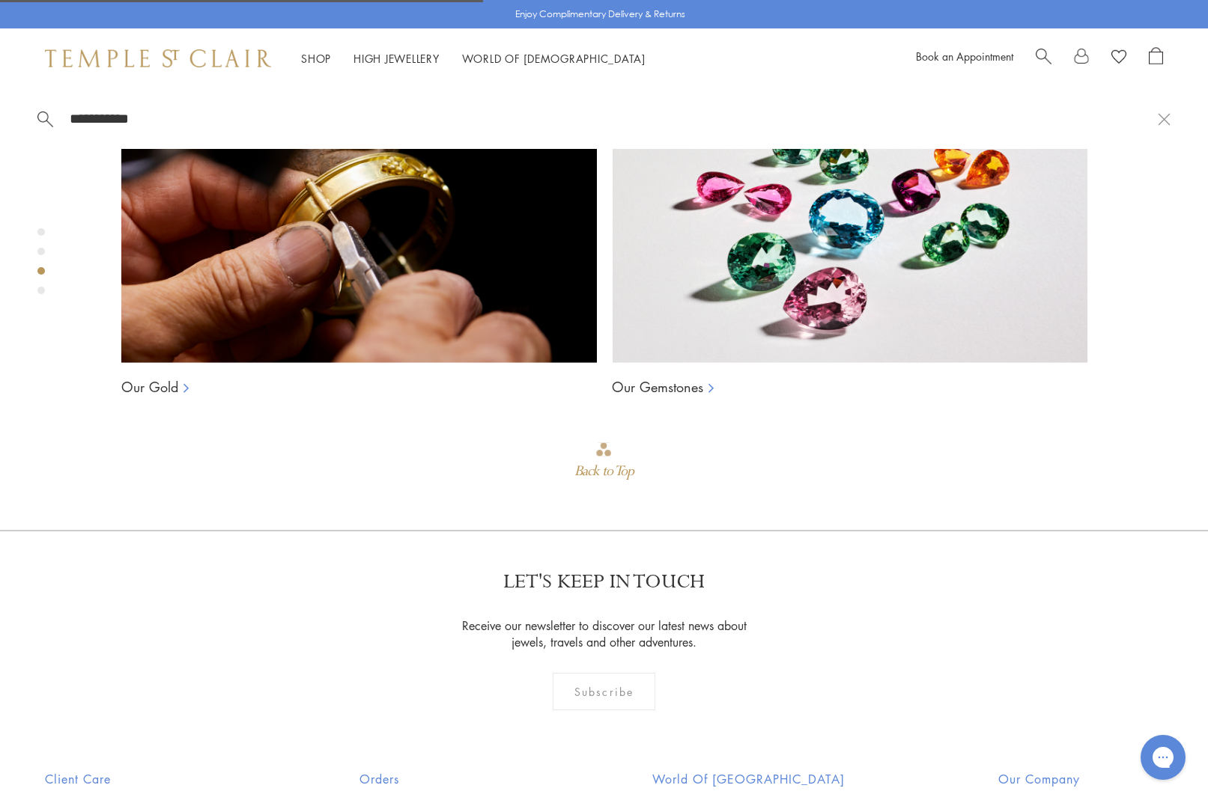
type input "**********"
